Goal: Information Seeking & Learning: Learn about a topic

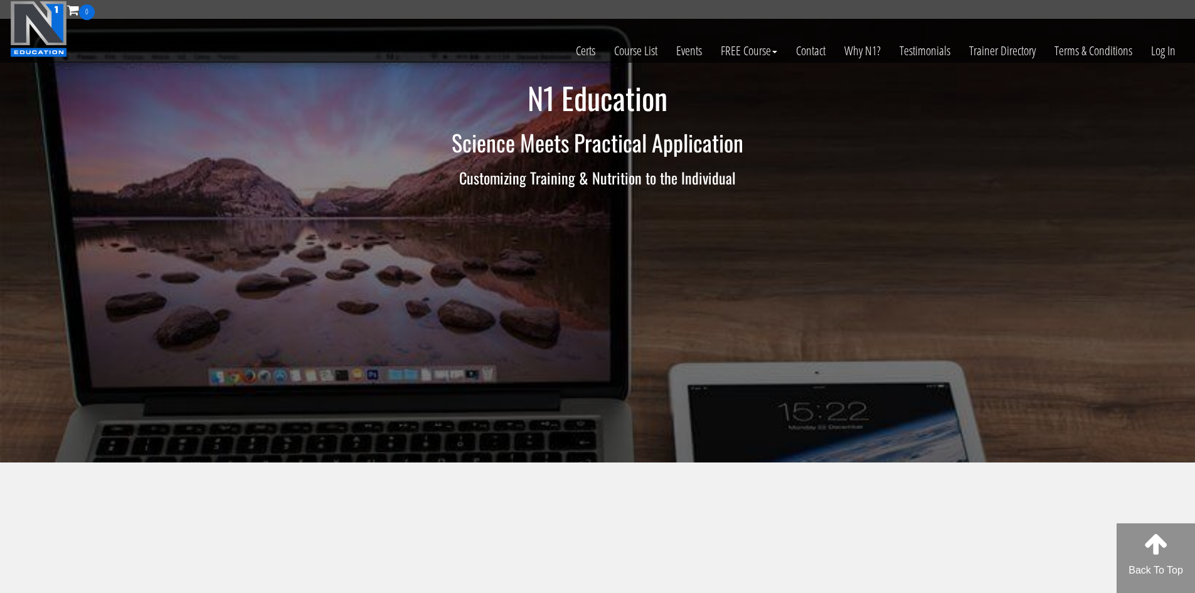
click at [1193, 44] on div "Toggle navigation 0 Certs Course List Events FREE Course Course Preview – Biome…" at bounding box center [598, 31] width 1194 height 61
click at [1181, 50] on link "Log In" at bounding box center [1163, 50] width 43 height 61
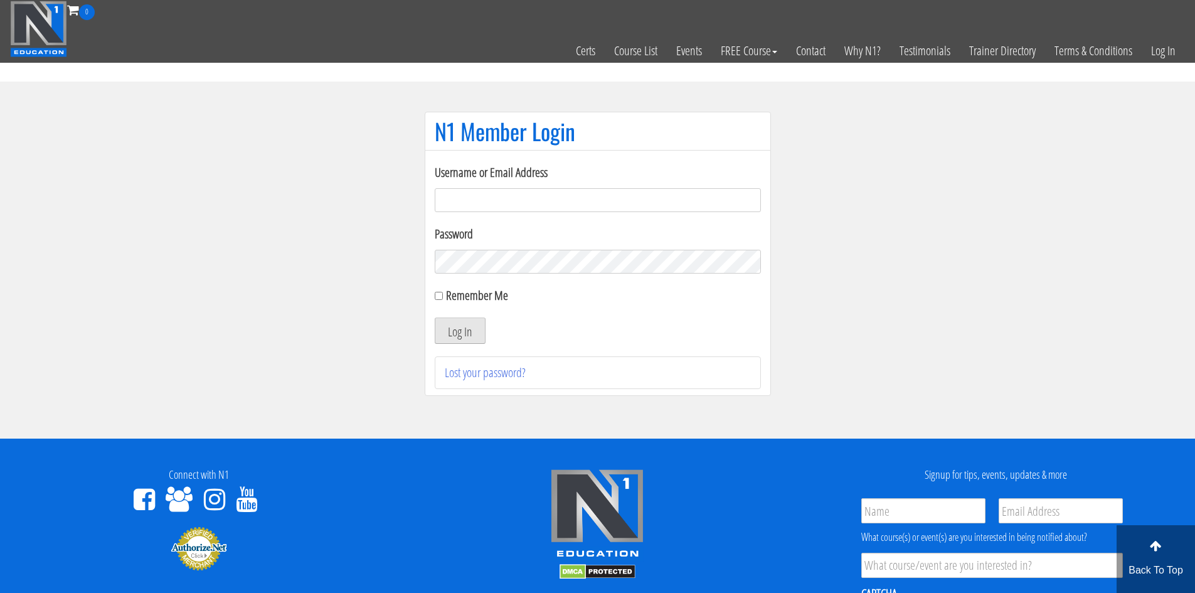
type input "evanwaskom@gmail.com"
click at [465, 333] on button "Log In" at bounding box center [460, 330] width 51 height 26
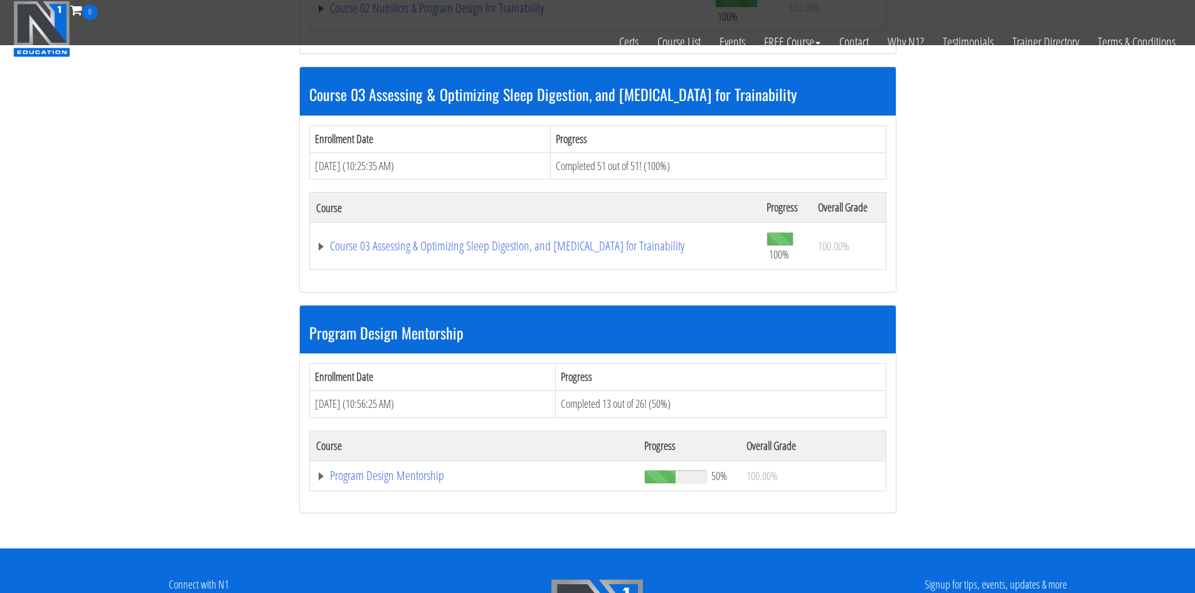
scroll to position [878, 0]
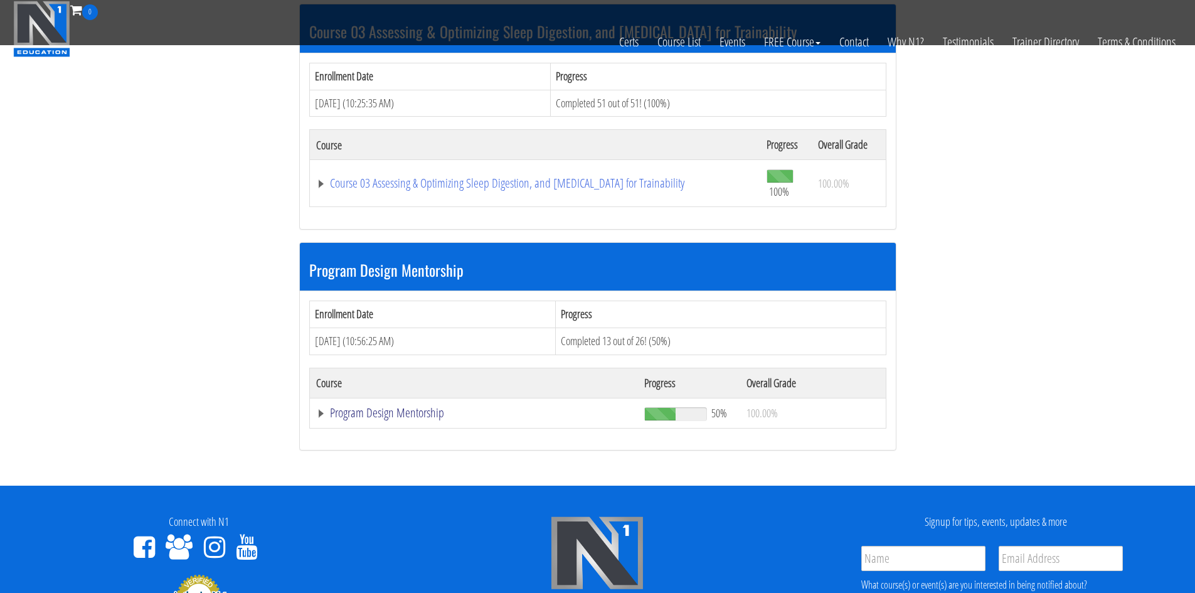
click at [393, 415] on link "Program Design Mentorship" at bounding box center [474, 412] width 316 height 13
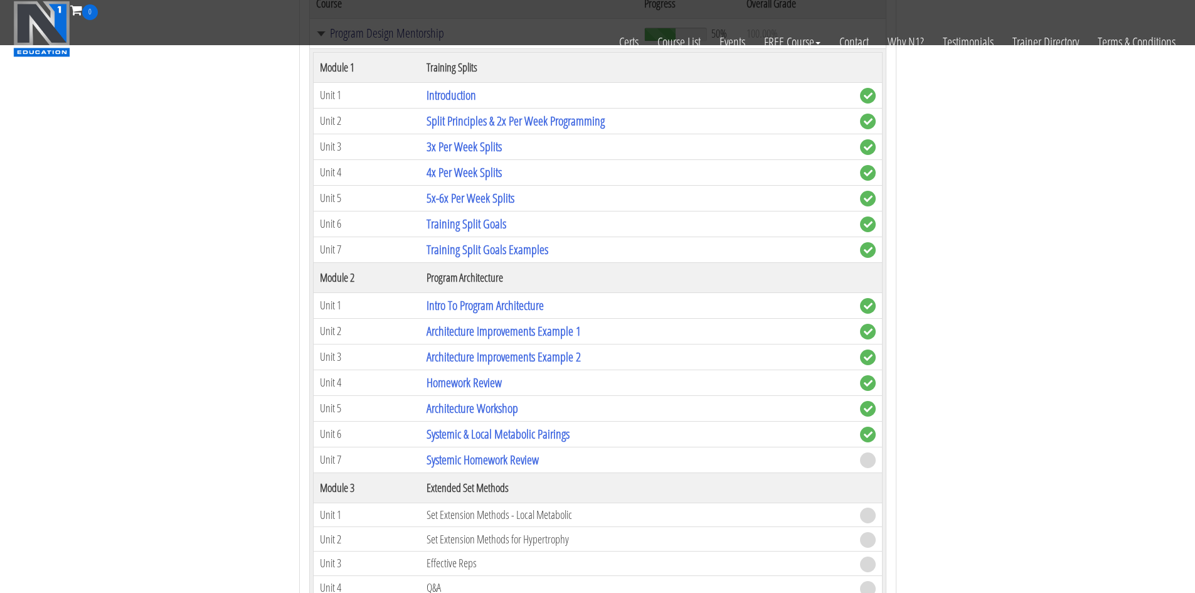
scroll to position [1505, 0]
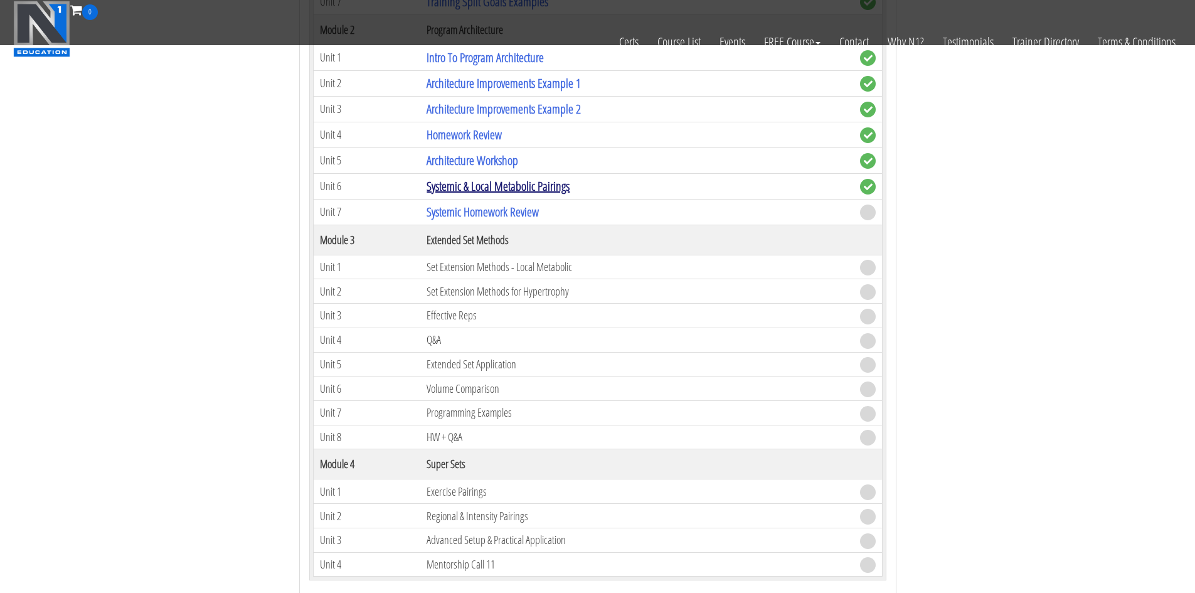
click at [524, 180] on link "Systemic & Local Metabolic Pairings" at bounding box center [498, 186] width 143 height 17
click at [532, 203] on link "Systemic Homework Review" at bounding box center [483, 211] width 112 height 17
